Goal: Transaction & Acquisition: Book appointment/travel/reservation

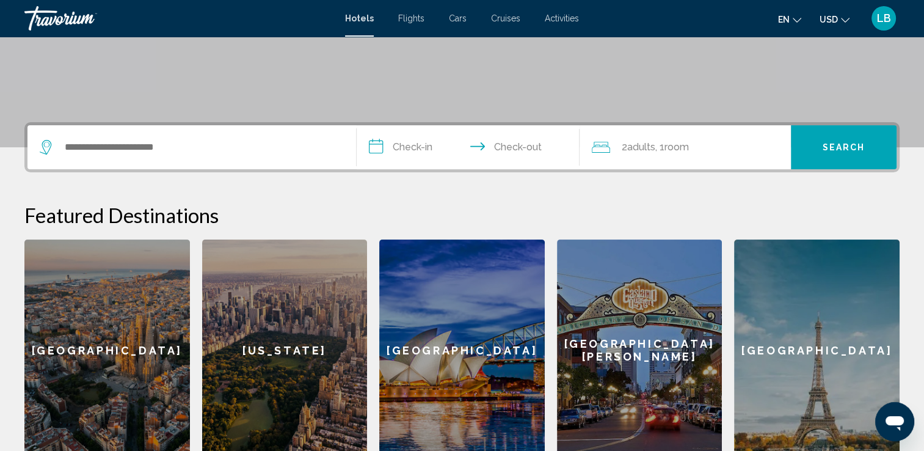
scroll to position [220, 0]
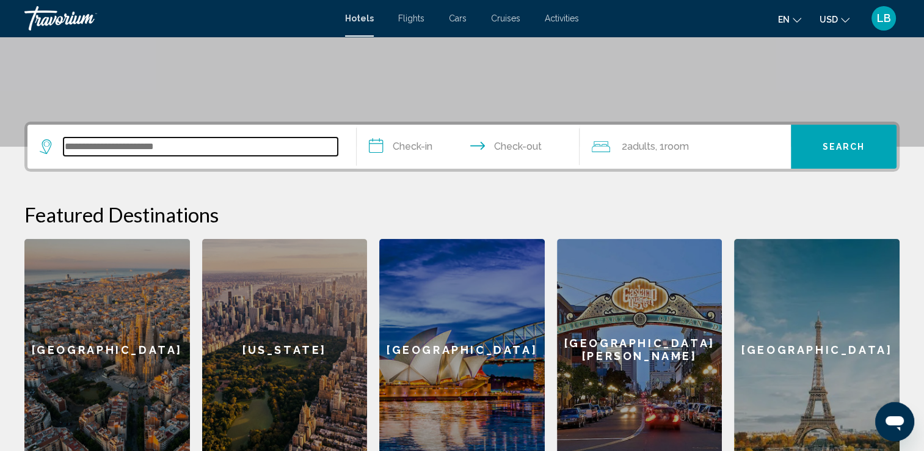
click at [235, 148] on input "Search widget" at bounding box center [201, 146] width 274 height 18
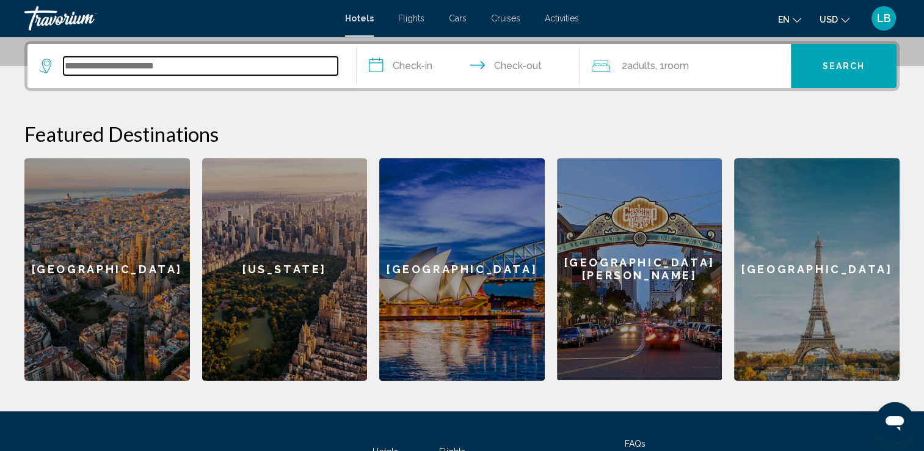
scroll to position [301, 0]
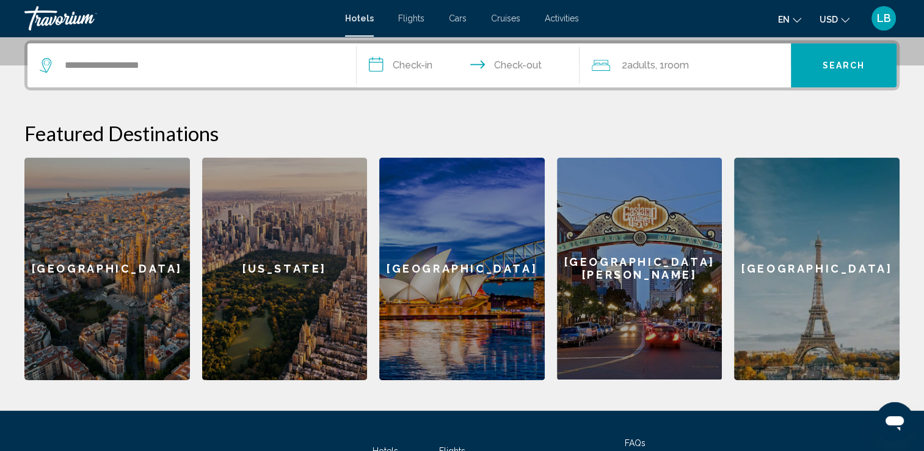
click at [794, 20] on icon "Change language" at bounding box center [797, 20] width 9 height 9
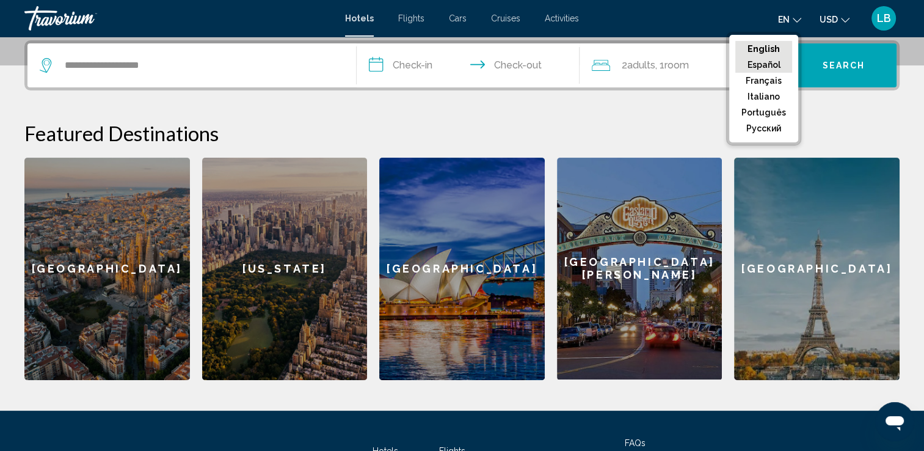
click at [776, 64] on button "Español" at bounding box center [764, 65] width 57 height 16
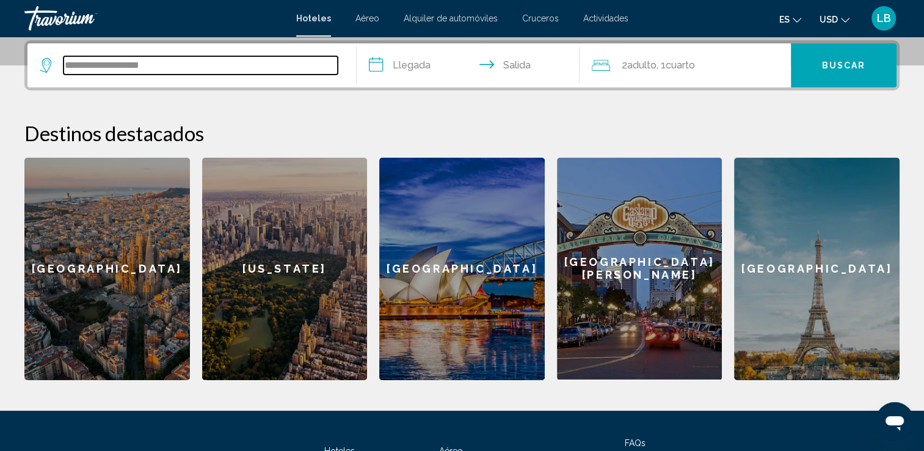
click at [265, 68] on input "**********" at bounding box center [201, 65] width 274 height 18
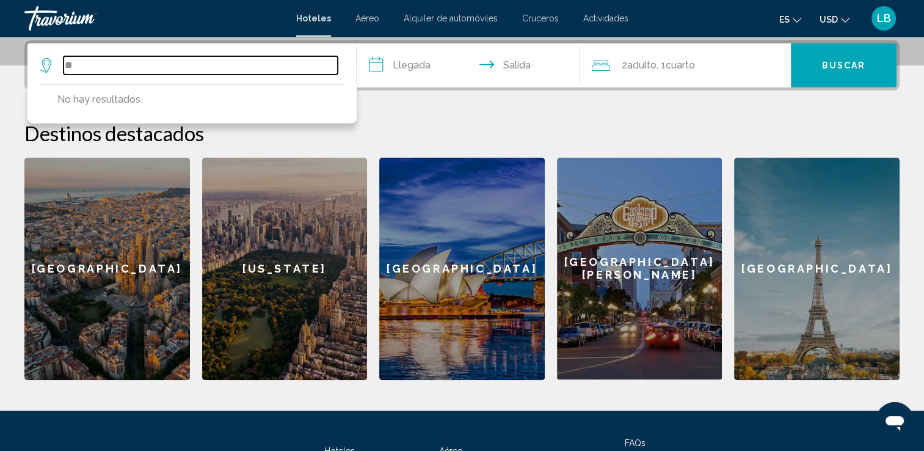
type input "*"
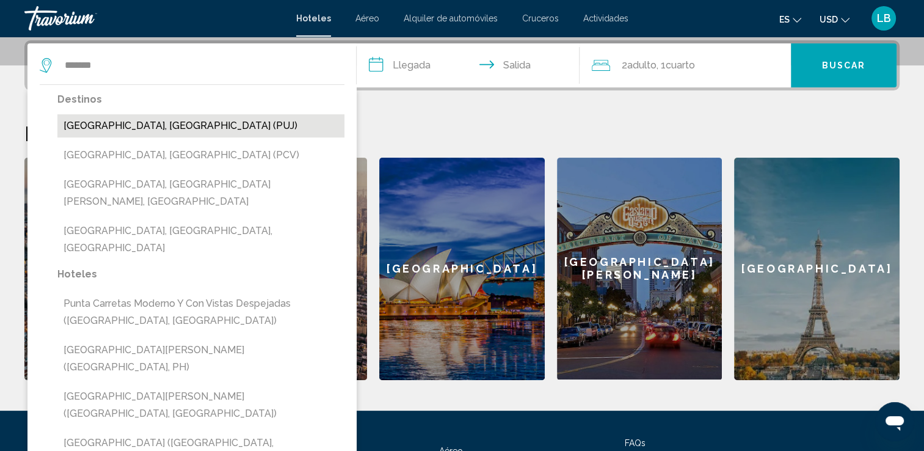
click at [172, 123] on button "[GEOGRAPHIC_DATA], [GEOGRAPHIC_DATA] (PUJ)" at bounding box center [200, 125] width 287 height 23
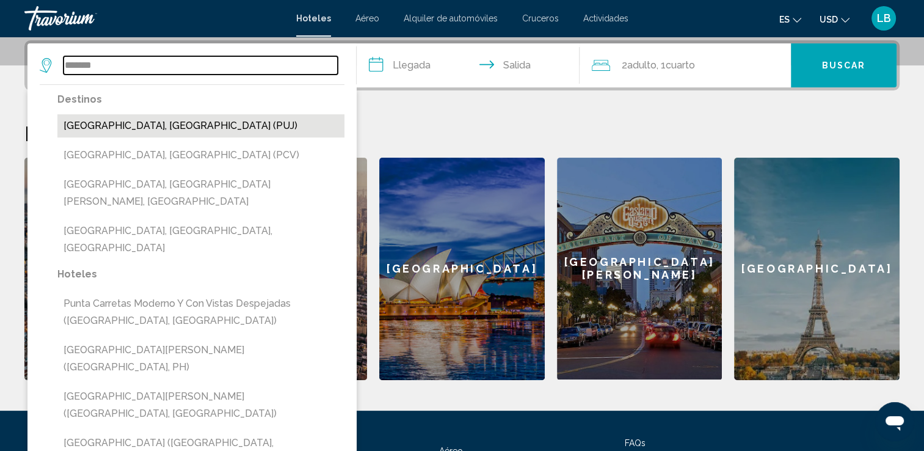
type input "**********"
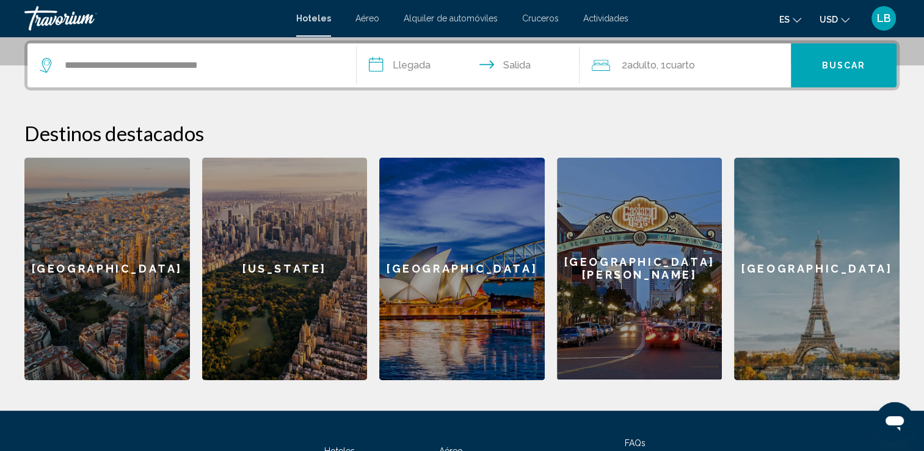
click at [863, 60] on span "Buscar" at bounding box center [844, 65] width 44 height 10
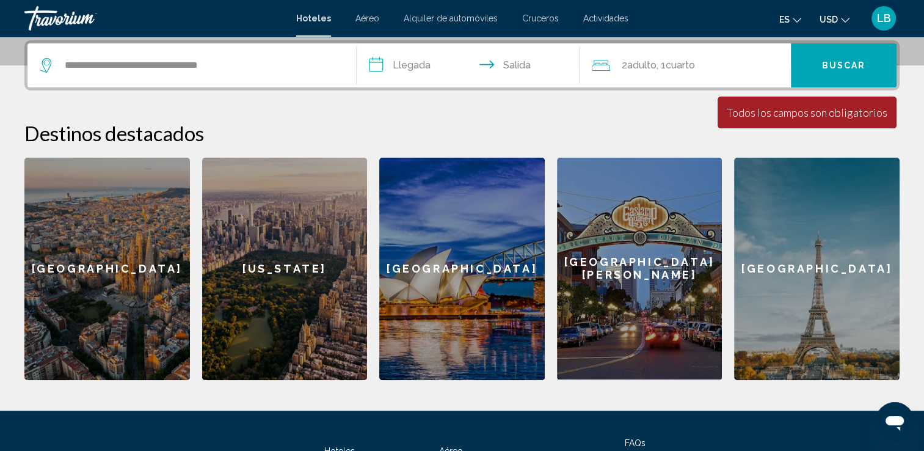
click at [432, 66] on input "**********" at bounding box center [471, 67] width 228 height 48
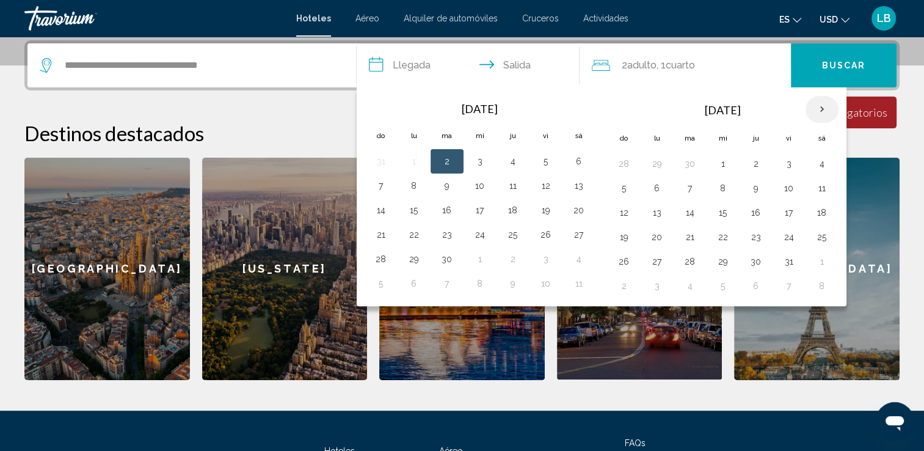
click at [819, 112] on th "Next month" at bounding box center [822, 109] width 33 height 27
click at [618, 208] on button "8" at bounding box center [625, 212] width 20 height 17
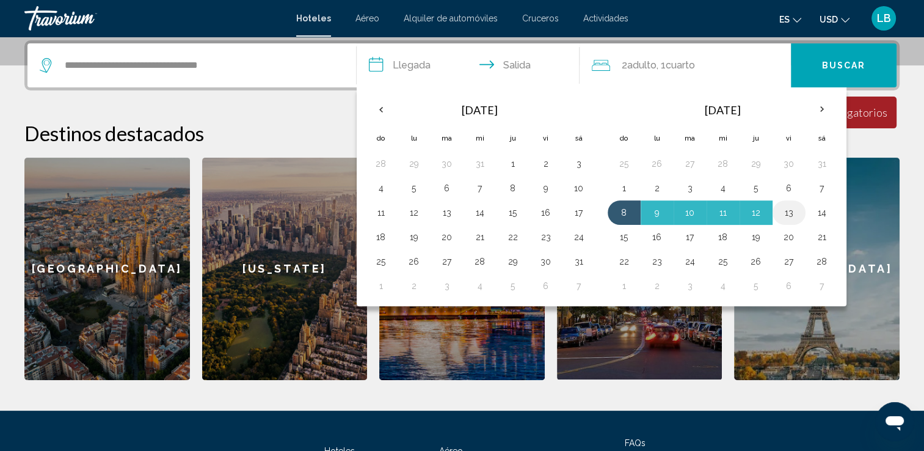
click at [794, 209] on button "13" at bounding box center [790, 212] width 20 height 17
type input "**********"
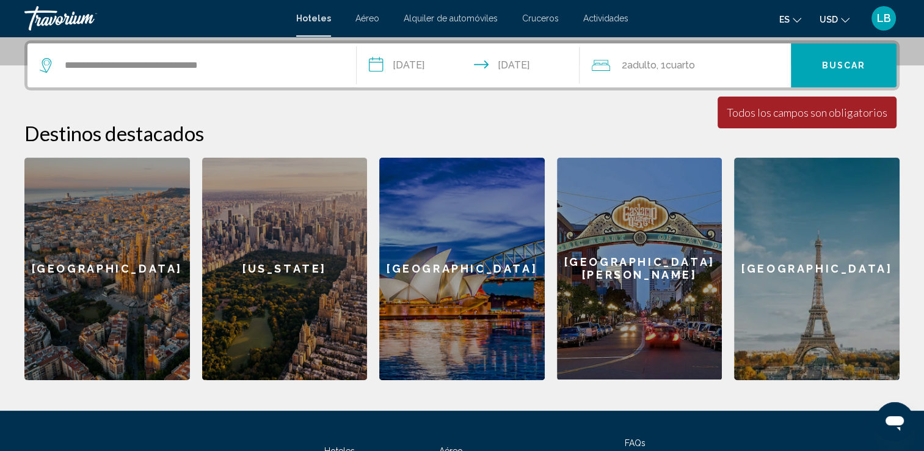
click at [655, 67] on span "Adulto" at bounding box center [641, 65] width 29 height 12
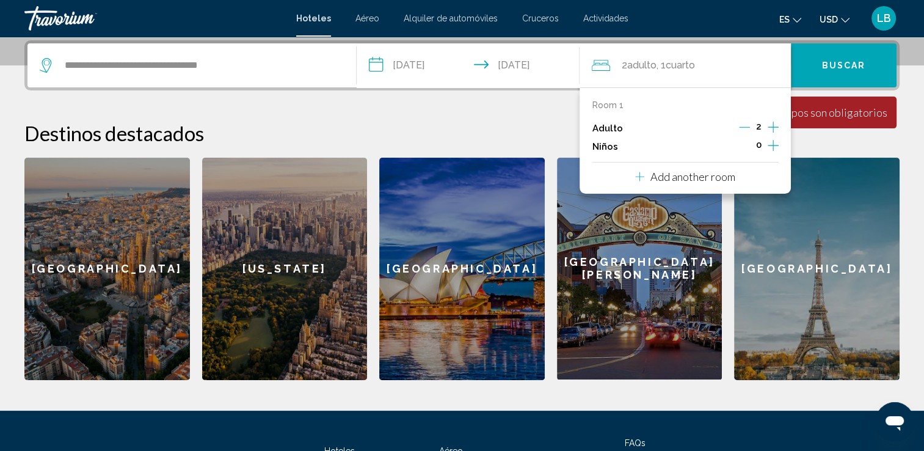
click at [769, 145] on icon "Increment children" at bounding box center [773, 145] width 11 height 15
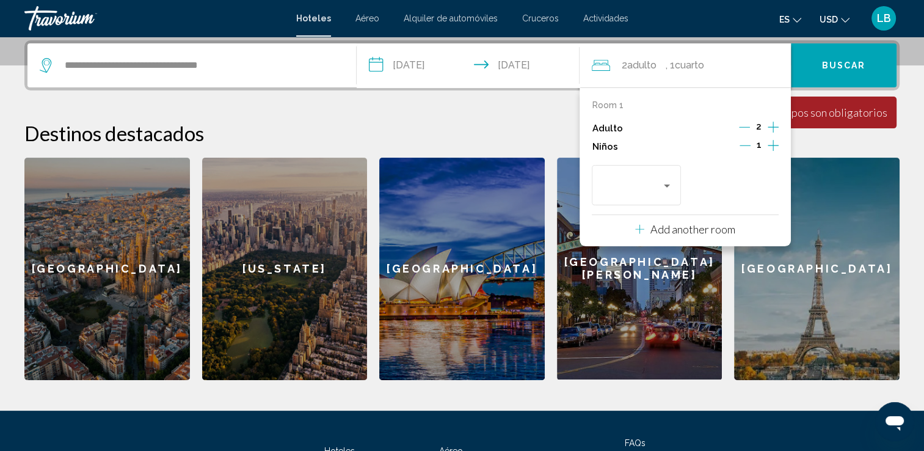
click at [769, 145] on icon "Increment children" at bounding box center [773, 145] width 11 height 15
click at [670, 186] on div "Travelers: 2 adults, 2 children" at bounding box center [667, 186] width 11 height 10
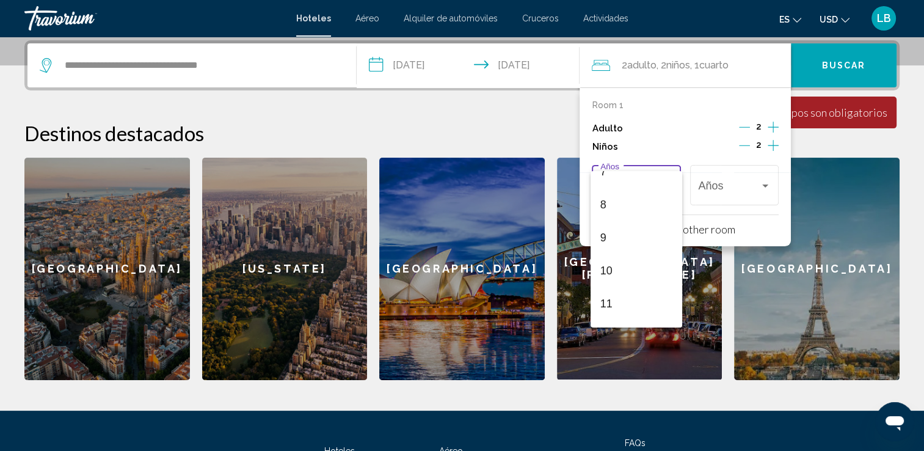
scroll to position [242, 0]
click at [646, 271] on span "10" at bounding box center [637, 275] width 72 height 33
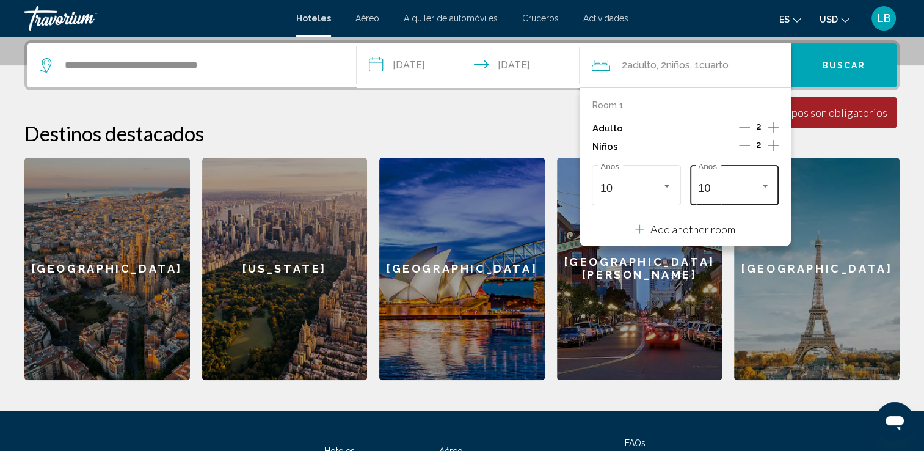
click at [709, 196] on div "10 Años" at bounding box center [734, 183] width 72 height 43
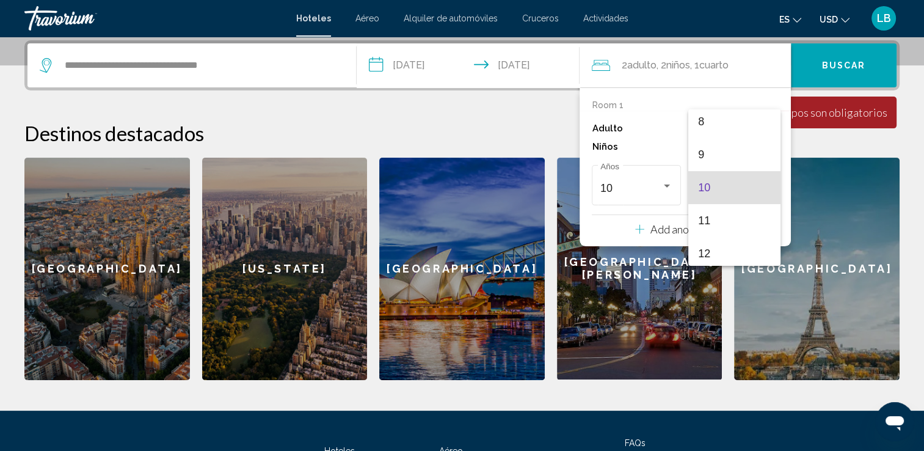
scroll to position [437, 0]
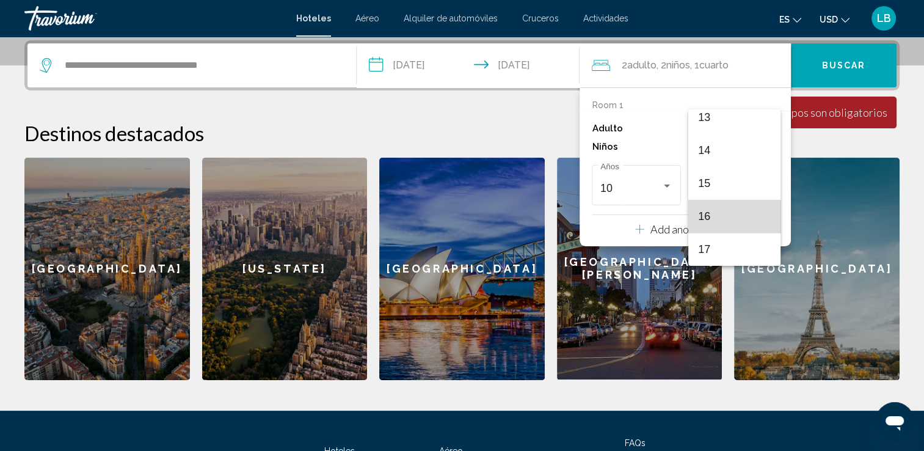
click at [770, 217] on mat-option "16" at bounding box center [735, 216] width 92 height 33
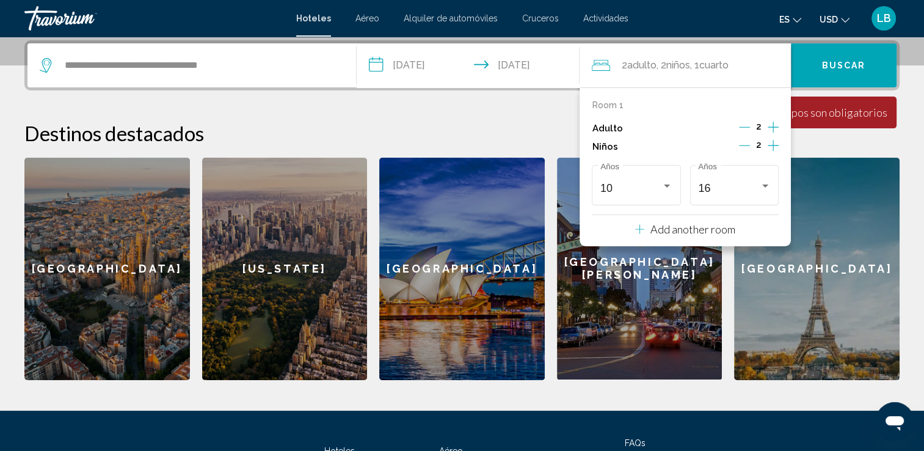
click at [772, 126] on icon "Increment adults" at bounding box center [773, 127] width 11 height 15
click at [748, 148] on icon "Decrement children" at bounding box center [744, 145] width 11 height 11
click at [879, 148] on div "Destinos destacados [GEOGRAPHIC_DATA] [US_STATE] [GEOGRAPHIC_DATA] [GEOGRAPHIC_…" at bounding box center [461, 250] width 875 height 259
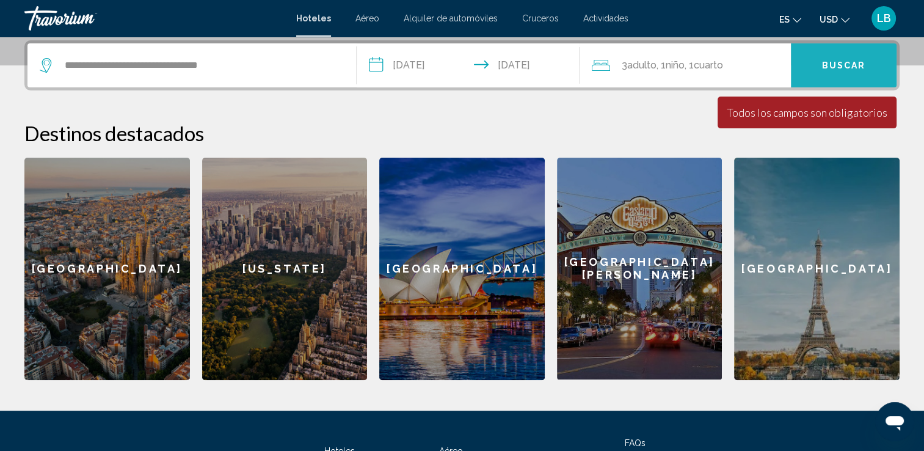
click at [877, 65] on button "Buscar" at bounding box center [844, 65] width 106 height 44
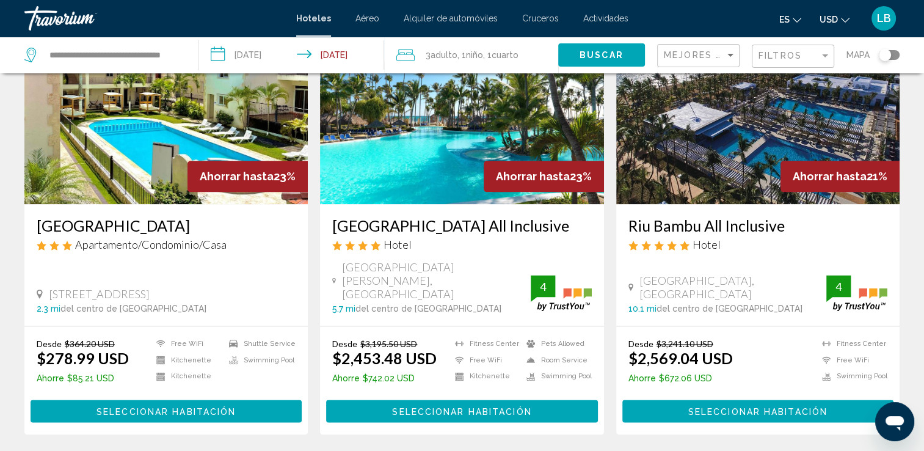
scroll to position [1503, 0]
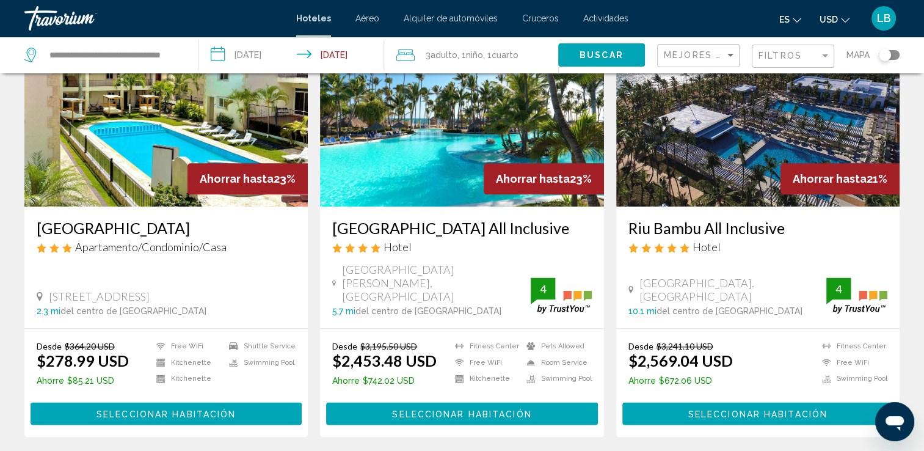
drag, startPoint x: 923, startPoint y: 365, endPoint x: 926, endPoint y: 378, distance: 12.6
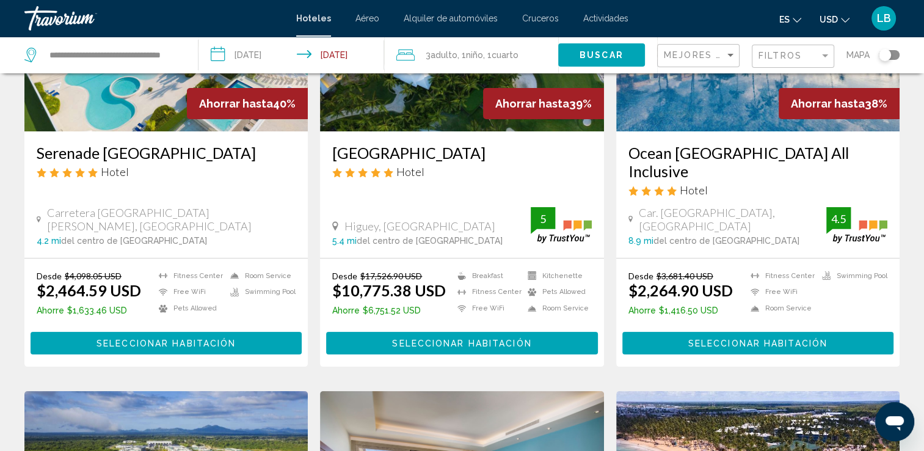
scroll to position [109, 0]
